Goal: Task Accomplishment & Management: Complete application form

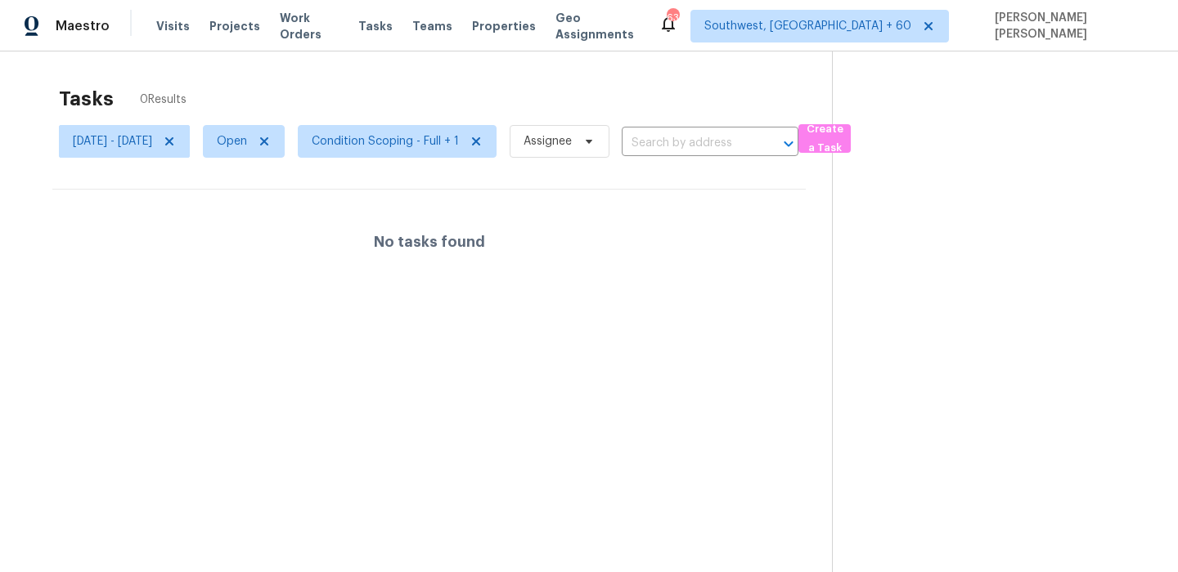
click at [863, 105] on section at bounding box center [992, 338] width 320 height 572
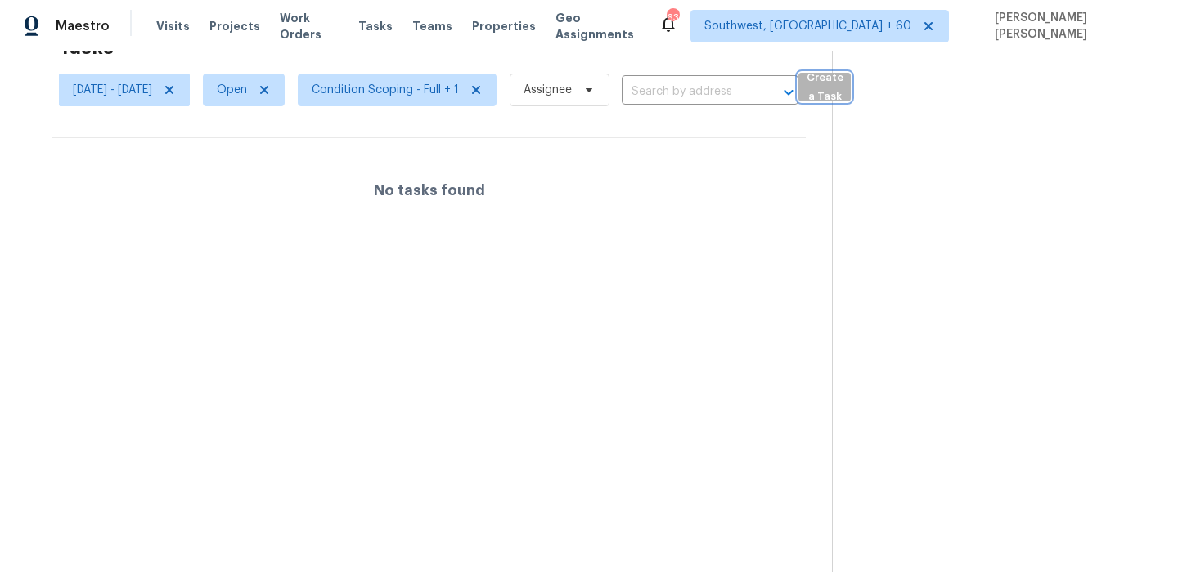
click at [842, 84] on span "Create a Task" at bounding box center [824, 88] width 36 height 38
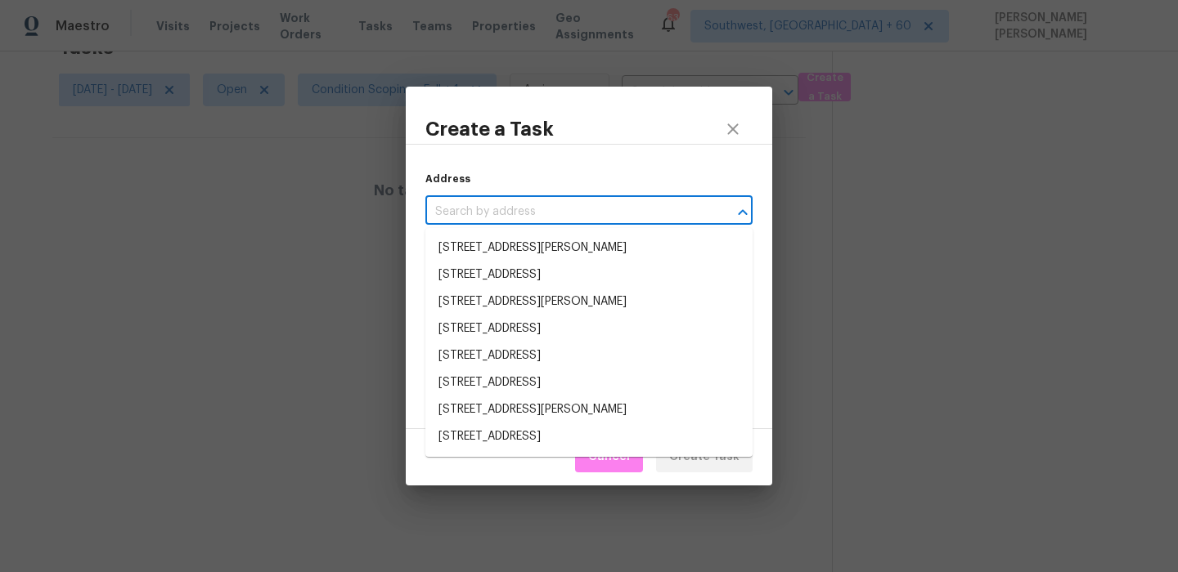
click at [620, 203] on input "text" at bounding box center [565, 212] width 281 height 25
paste input "[STREET_ADDRESS][PERSON_NAME]"
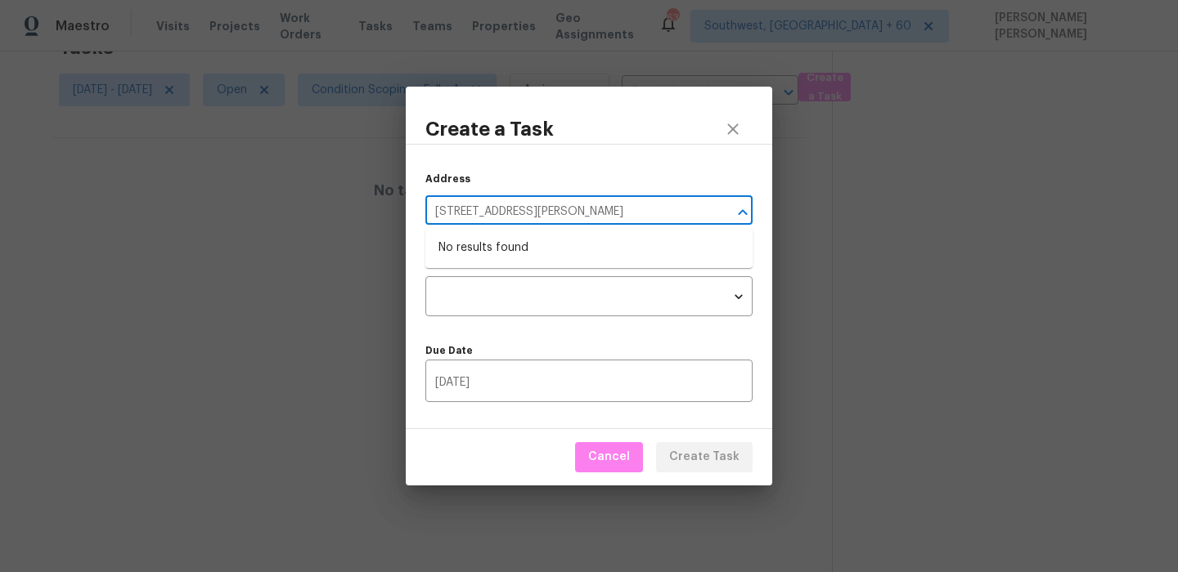
type input "[STREET_ADDRESS][PERSON_NAME]"
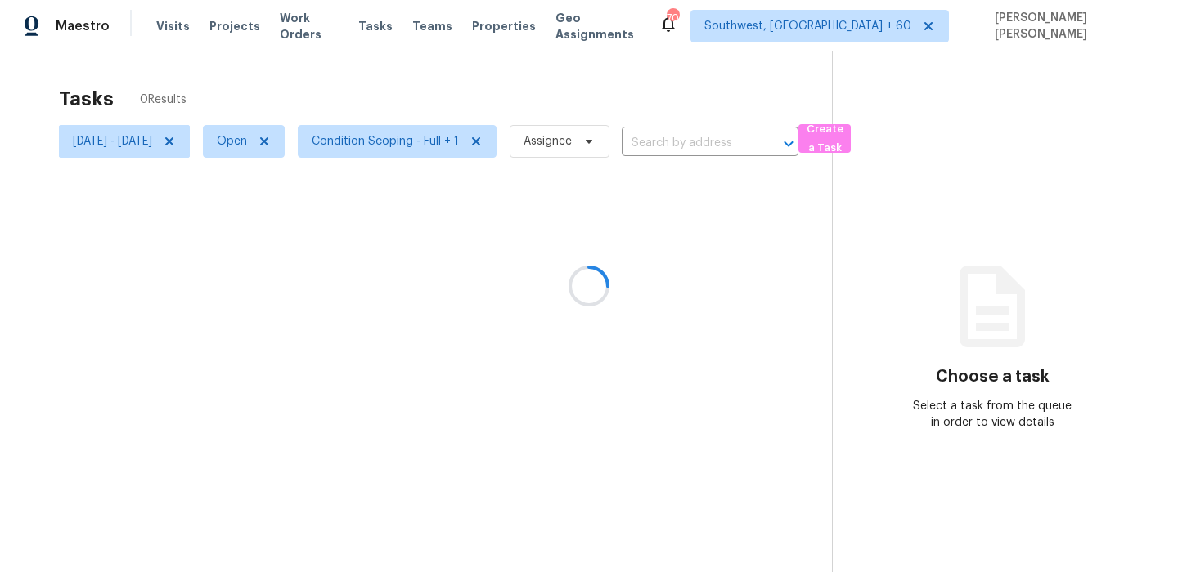
click at [760, 70] on div at bounding box center [589, 286] width 1178 height 572
click at [842, 146] on span "Create a Task" at bounding box center [824, 139] width 36 height 38
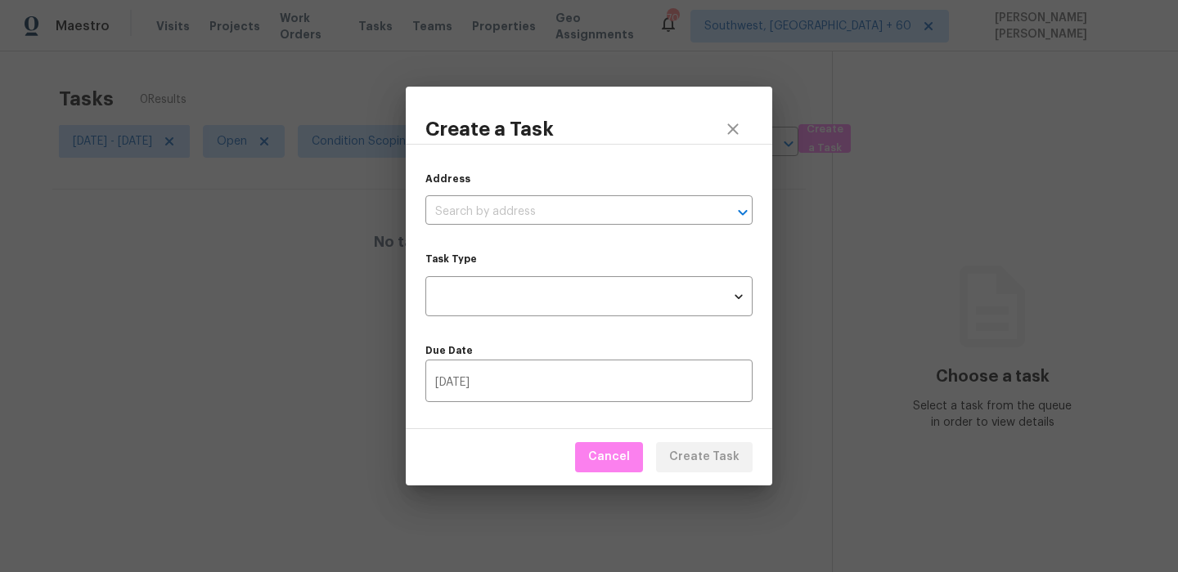
click at [630, 198] on div "Address ​" at bounding box center [588, 198] width 327 height 54
click at [629, 205] on input "text" at bounding box center [565, 212] width 281 height 25
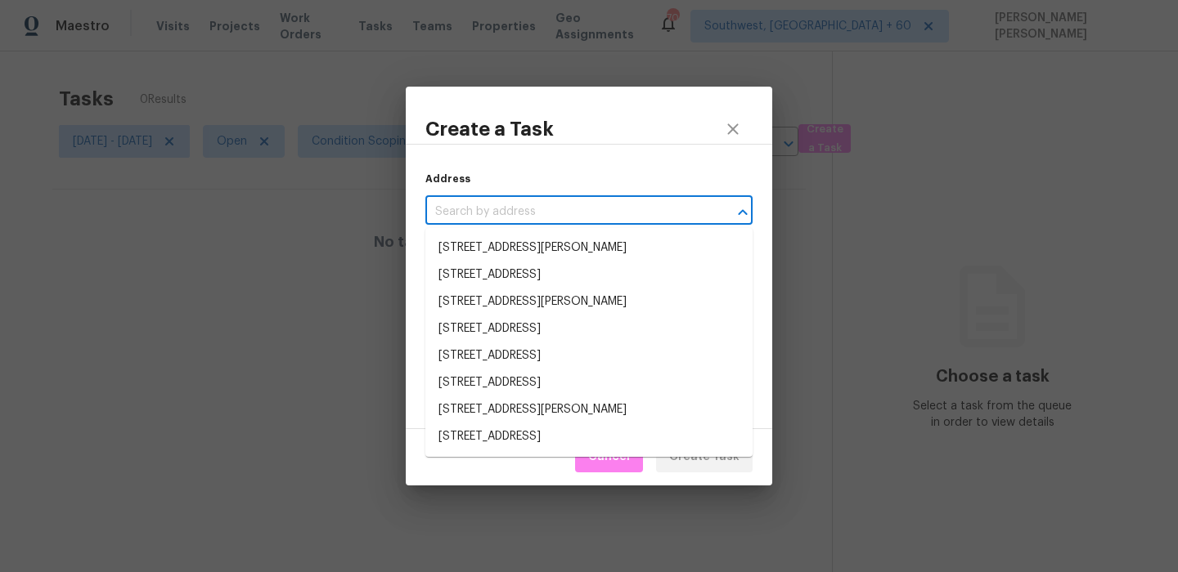
paste input "[STREET_ADDRESS][PERSON_NAME]"
type input "[STREET_ADDRESS][PERSON_NAME]"
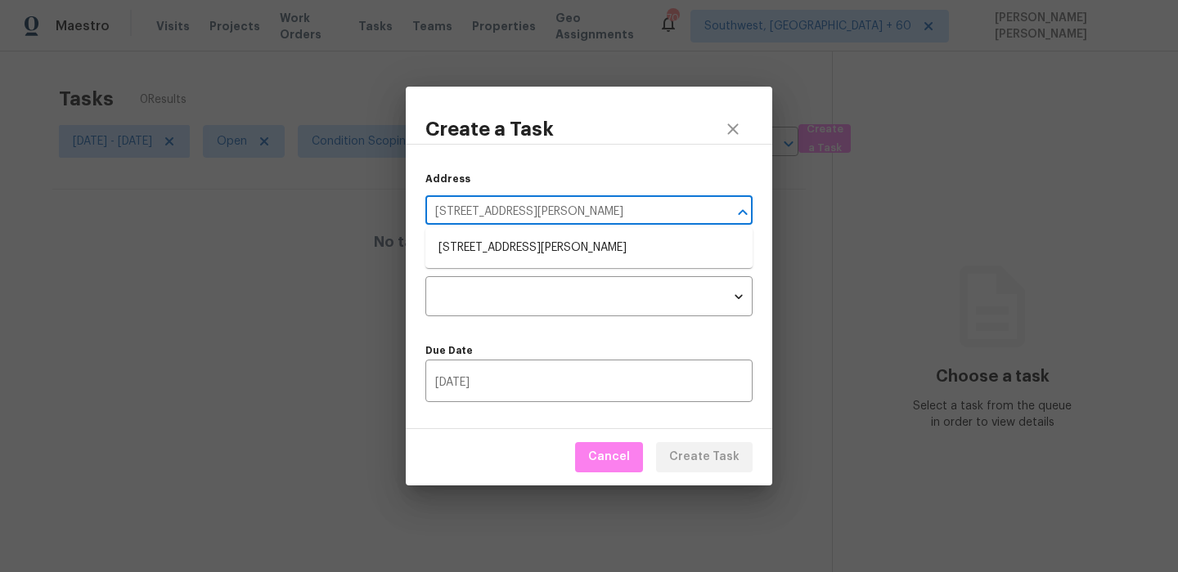
click at [529, 229] on ul "[STREET_ADDRESS][PERSON_NAME]" at bounding box center [588, 248] width 327 height 40
click at [520, 240] on li "[STREET_ADDRESS][PERSON_NAME]" at bounding box center [588, 248] width 327 height 27
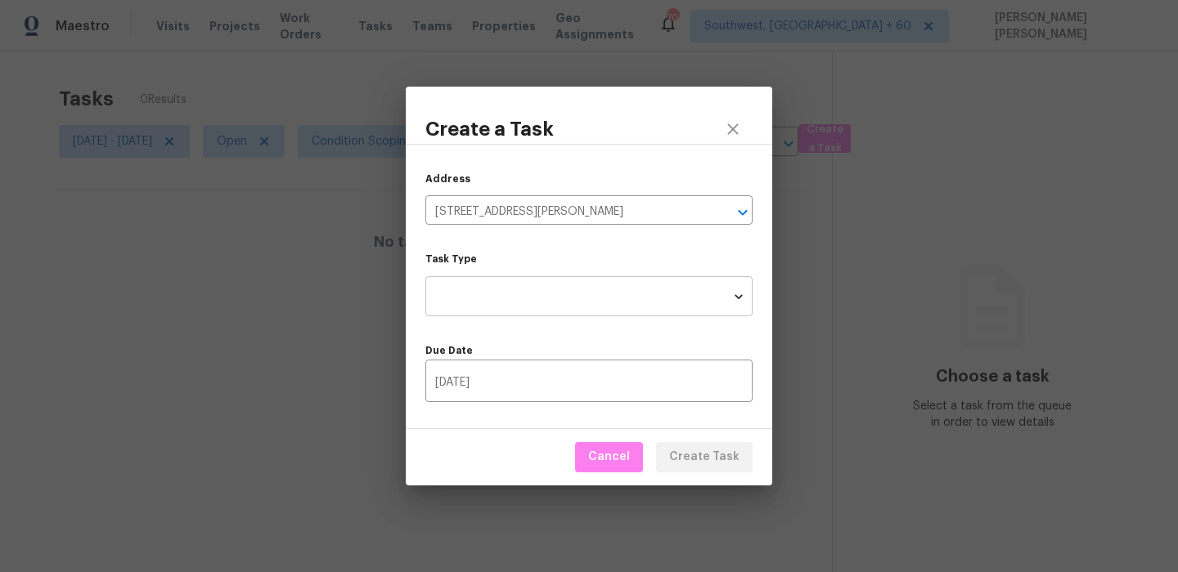
click at [508, 298] on body "Maestro Visits Projects Work Orders Tasks Teams Properties Geo Assignments 706 …" at bounding box center [589, 286] width 1178 height 572
click at [547, 295] on li "Condition Scoping - Full" at bounding box center [588, 296] width 327 height 27
type input "virtual_full_assessment"
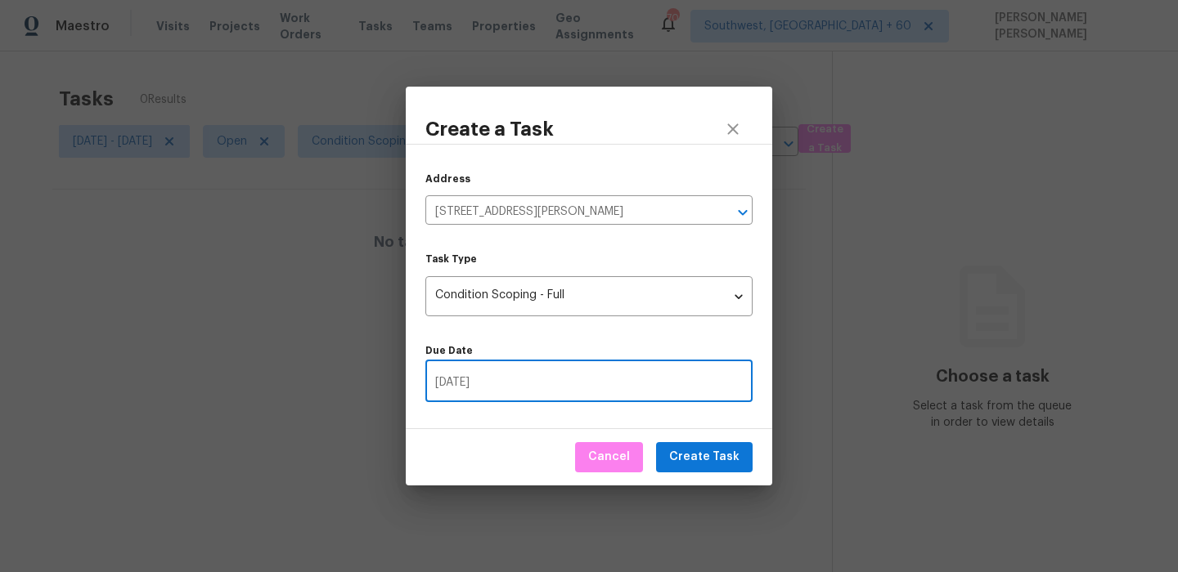
click at [631, 378] on input "[DATE]" at bounding box center [588, 383] width 327 height 38
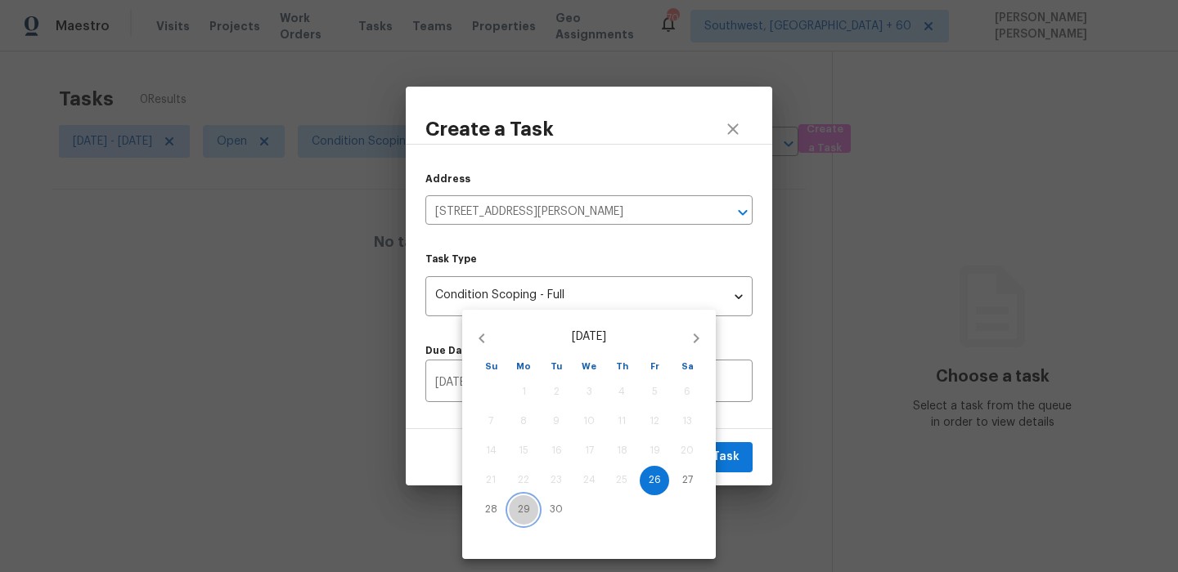
click at [523, 509] on p "29" at bounding box center [524, 510] width 12 height 14
type input "09/29/2025"
click at [743, 460] on div at bounding box center [589, 286] width 1178 height 572
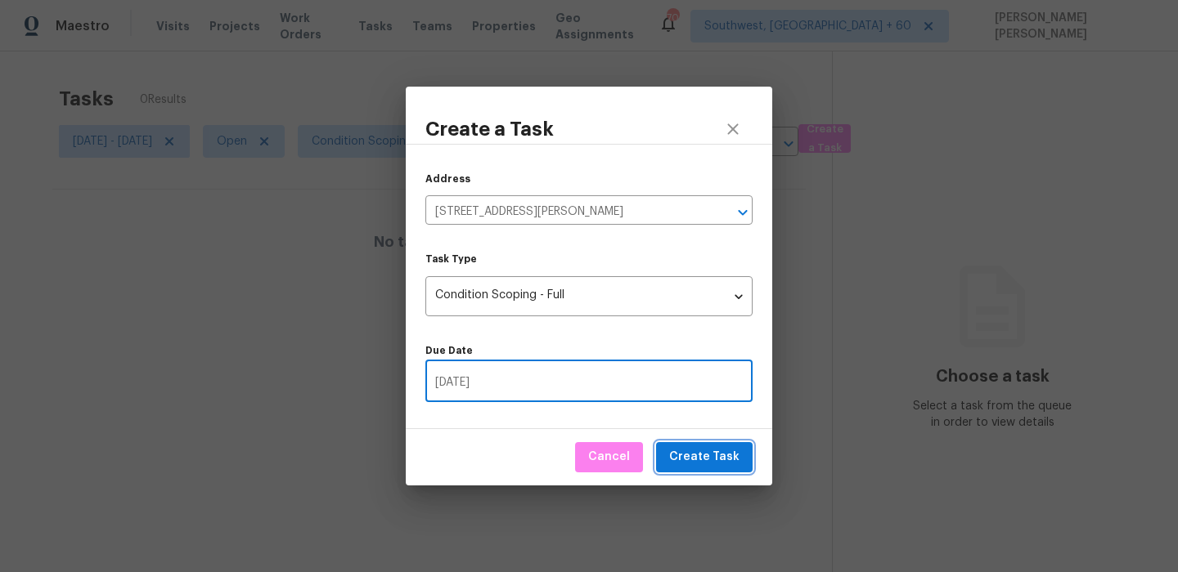
click at [697, 457] on span "Create Task" at bounding box center [704, 457] width 70 height 20
